Goal: Book appointment/travel/reservation

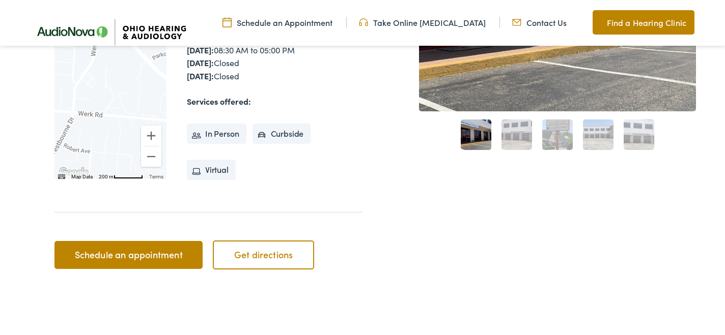
scroll to position [368, 0]
click at [123, 253] on link "Schedule an appointment" at bounding box center [128, 255] width 148 height 28
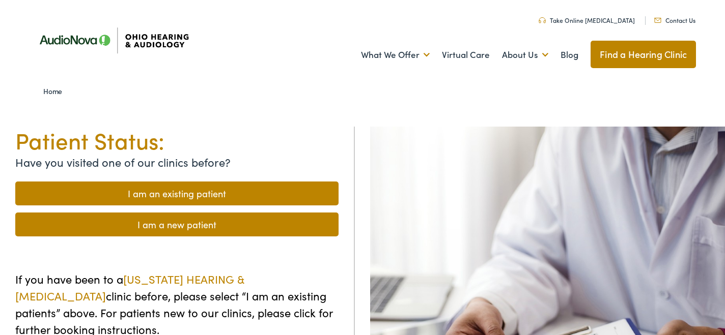
click at [180, 190] on link "I am an existing patient" at bounding box center [176, 194] width 323 height 24
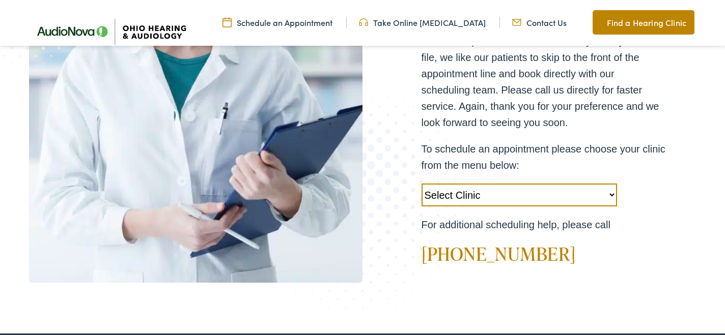
scroll to position [306, 0]
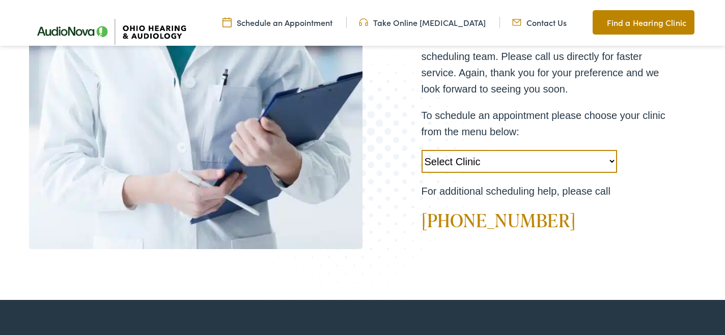
click at [504, 153] on select "Select Clinic Chillicothe-OH-AudioNova 138 Marietta Rd Boardman-OH-AudioNova 75…" at bounding box center [518, 161] width 195 height 23
select select "https://ohiohearing.alpacaaudiology.com/locations/cincinnati-oh/"
click at [421, 150] on select "Select Clinic Chillicothe-OH-AudioNova 138 Marietta Rd Boardman-OH-AudioNova 75…" at bounding box center [518, 161] width 195 height 23
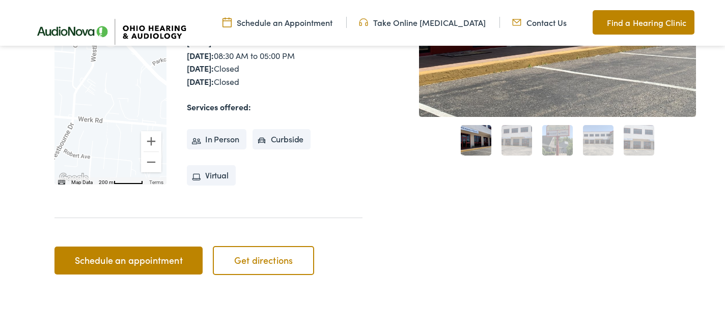
scroll to position [363, 0]
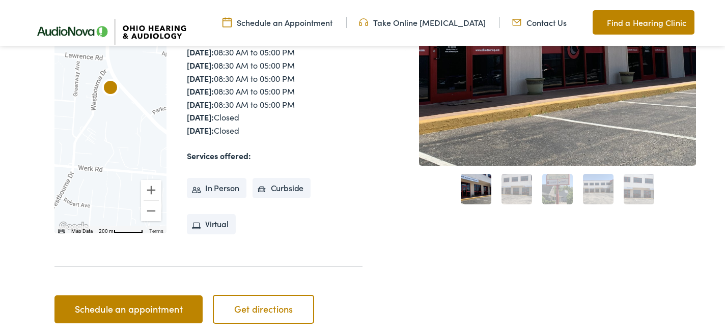
scroll to position [387, 0]
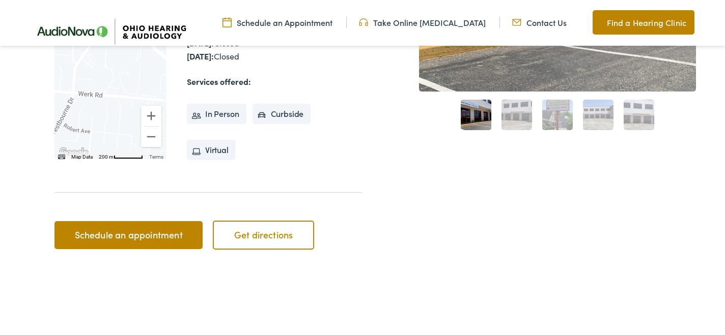
click at [149, 237] on link "Schedule an appointment" at bounding box center [128, 235] width 148 height 28
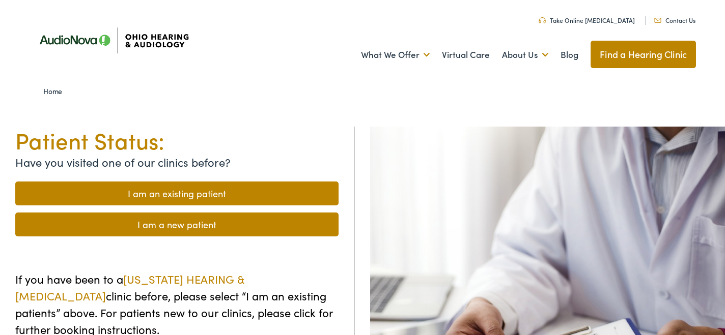
click at [198, 195] on link "I am an existing patient" at bounding box center [176, 194] width 323 height 24
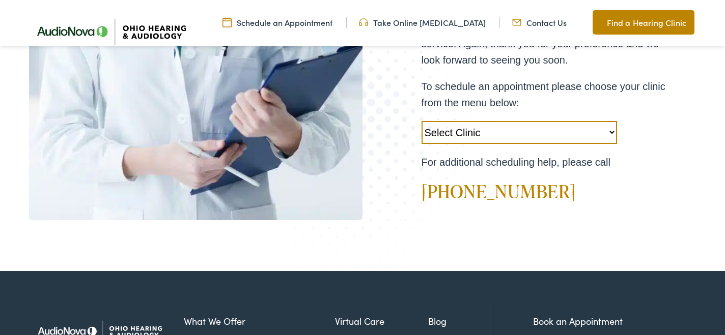
scroll to position [333, 0]
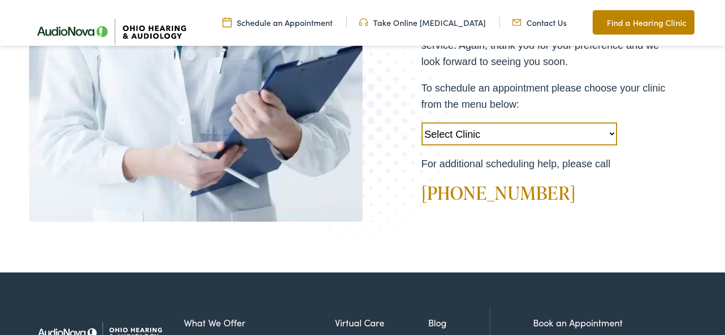
click at [449, 132] on select "Select Clinic [GEOGRAPHIC_DATA]-[GEOGRAPHIC_DATA]-AudioNova [STREET_ADDRESS][PE…" at bounding box center [518, 134] width 195 height 23
select select "[URL][DOMAIN_NAME]"
click at [421, 123] on select "Select Clinic Chillicothe-OH-AudioNova 138 Marietta Rd Boardman-OH-AudioNova 75…" at bounding box center [518, 134] width 195 height 23
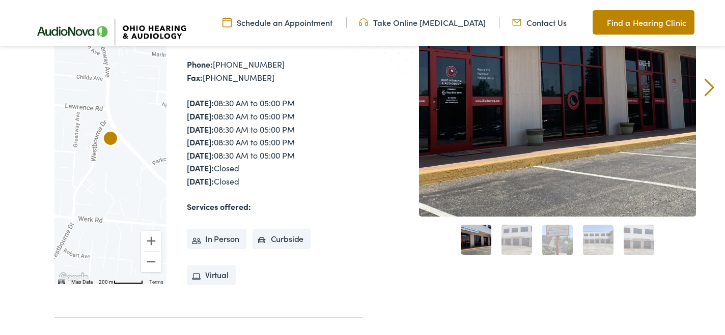
scroll to position [272, 0]
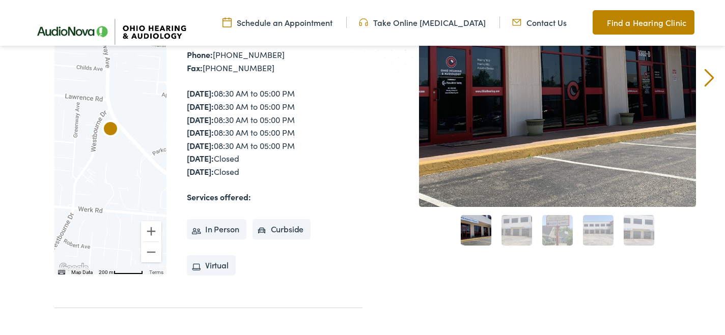
click at [306, 23] on link "Schedule an Appointment" at bounding box center [277, 22] width 110 height 11
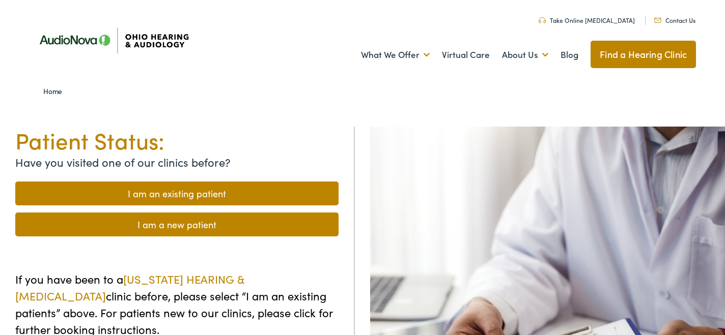
click at [217, 195] on link "I am an existing patient" at bounding box center [176, 194] width 323 height 24
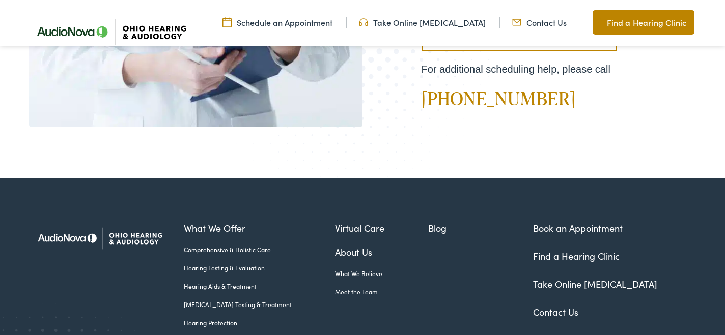
scroll to position [413, 0]
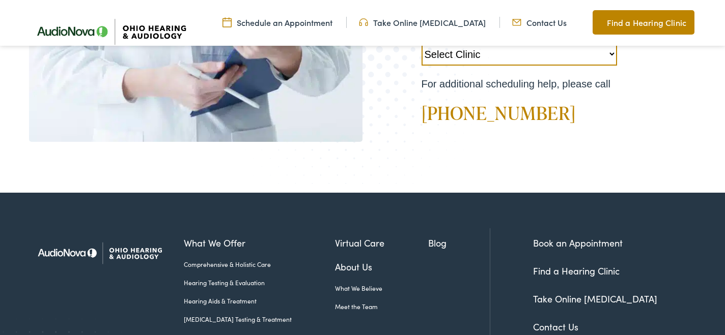
click at [473, 65] on select "Select Clinic Chillicothe-OH-AudioNova 138 Marietta Rd Boardman-OH-AudioNova 75…" at bounding box center [518, 54] width 195 height 23
select select "https://ohiohearing.alpacaaudiology.com/locations/cincinnati-oh/"
click at [421, 43] on select "Select Clinic Chillicothe-OH-AudioNova 138 Marietta Rd Boardman-OH-AudioNova 75…" at bounding box center [518, 54] width 195 height 23
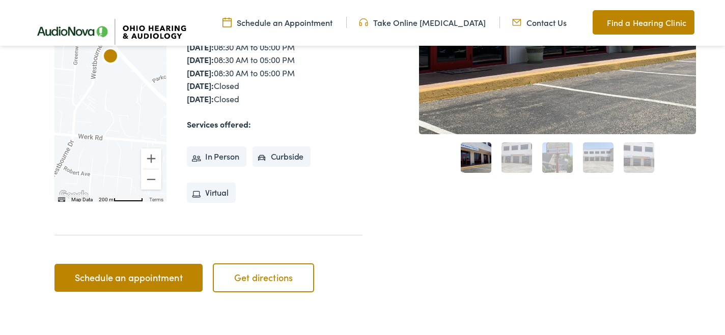
scroll to position [345, 0]
click at [61, 34] on img at bounding box center [110, 31] width 168 height 59
